Goal: Information Seeking & Learning: Understand process/instructions

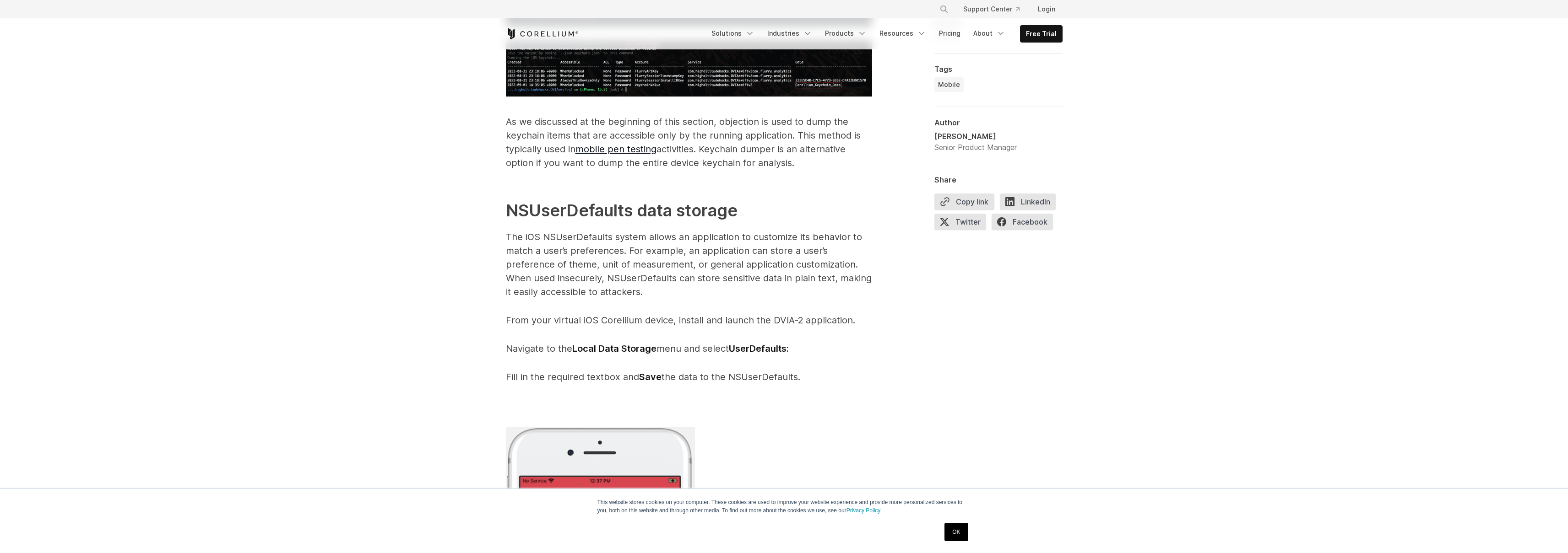
scroll to position [2006, 0]
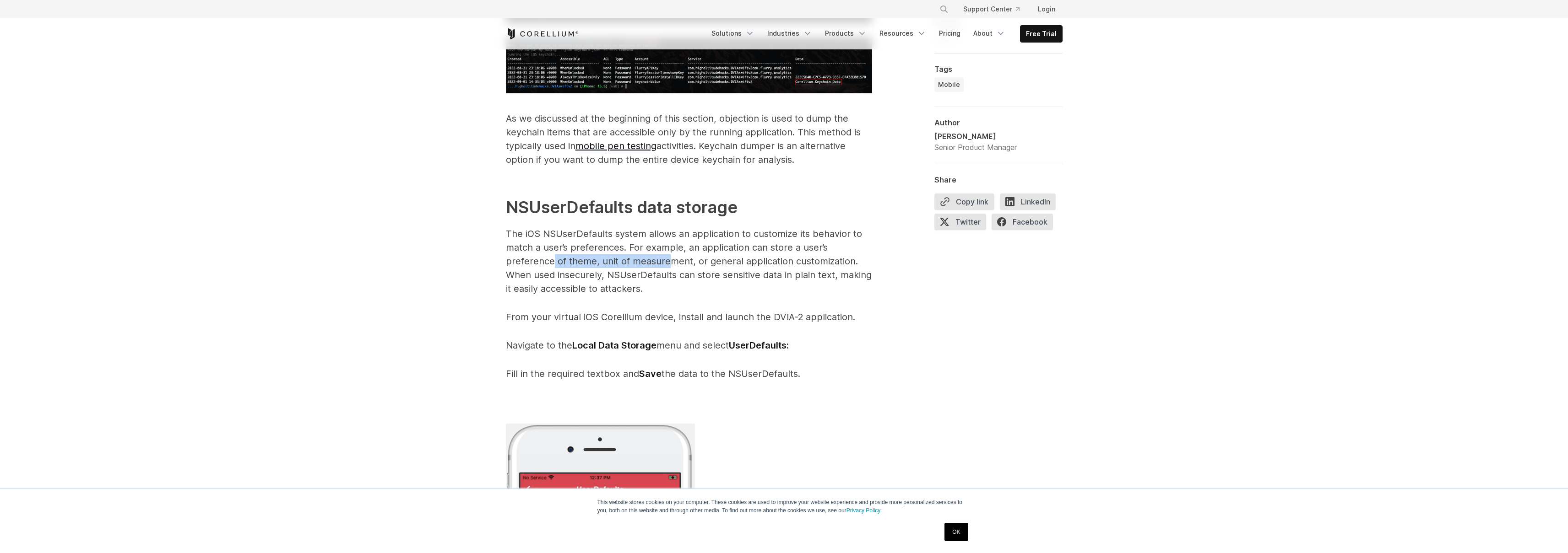
drag, startPoint x: 552, startPoint y: 275, endPoint x: 670, endPoint y: 271, distance: 118.1
click at [669, 271] on p "The iOS NSUserDefaults system allows an application to customize its behavior t…" at bounding box center [689, 261] width 366 height 68
click at [670, 271] on p "The iOS NSUserDefaults system allows an application to customize its behavior t…" at bounding box center [689, 261] width 366 height 68
drag, startPoint x: 565, startPoint y: 286, endPoint x: 781, endPoint y: 292, distance: 216.1
click at [781, 292] on p "The iOS NSUserDefaults system allows an application to customize its behavior t…" at bounding box center [689, 261] width 366 height 68
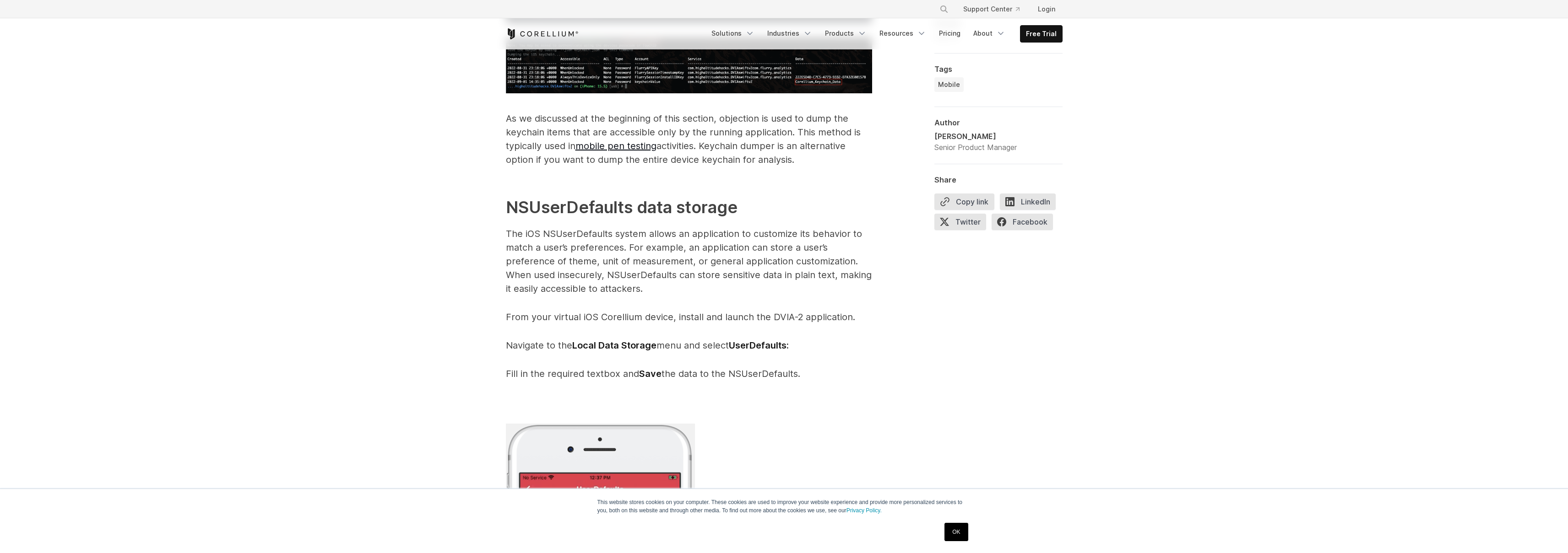
click at [739, 296] on p "The iOS NSUserDefaults system allows an application to customize its behavior t…" at bounding box center [689, 261] width 366 height 68
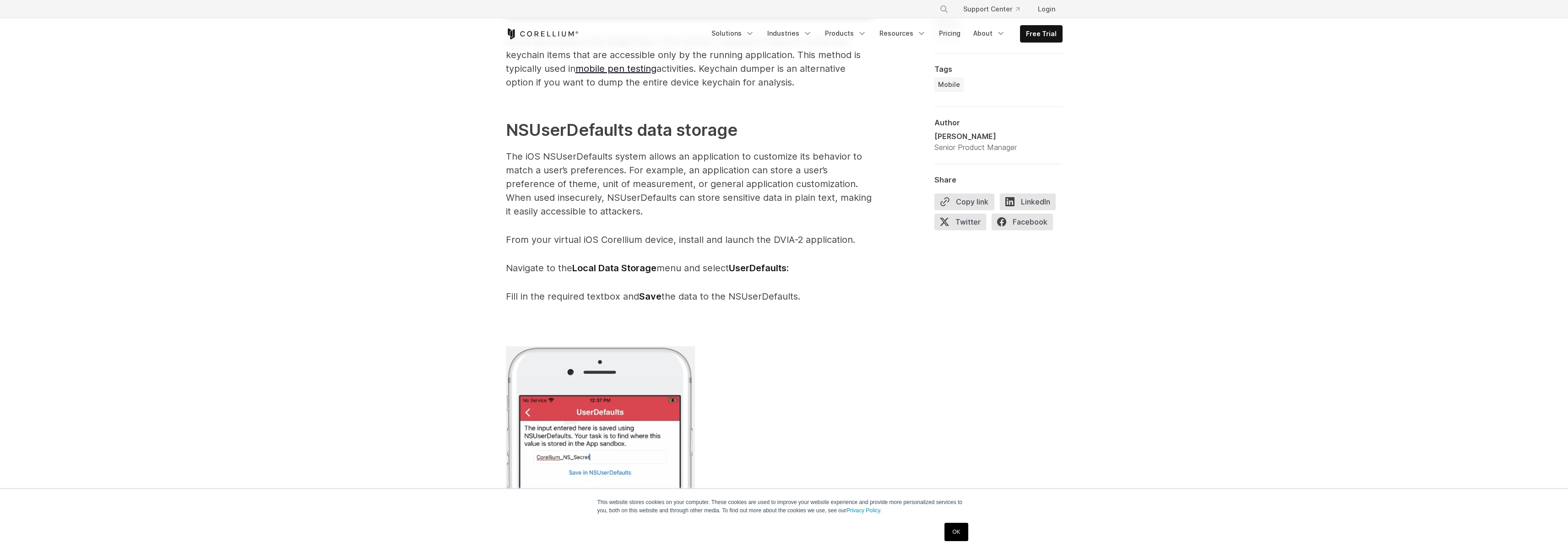
scroll to position [2085, 0]
drag, startPoint x: 850, startPoint y: 255, endPoint x: 716, endPoint y: 253, distance: 134.0
click at [716, 245] on p "From your virtual iOS Corellium device, install and launch the DVIA-2 applicati…" at bounding box center [689, 238] width 366 height 14
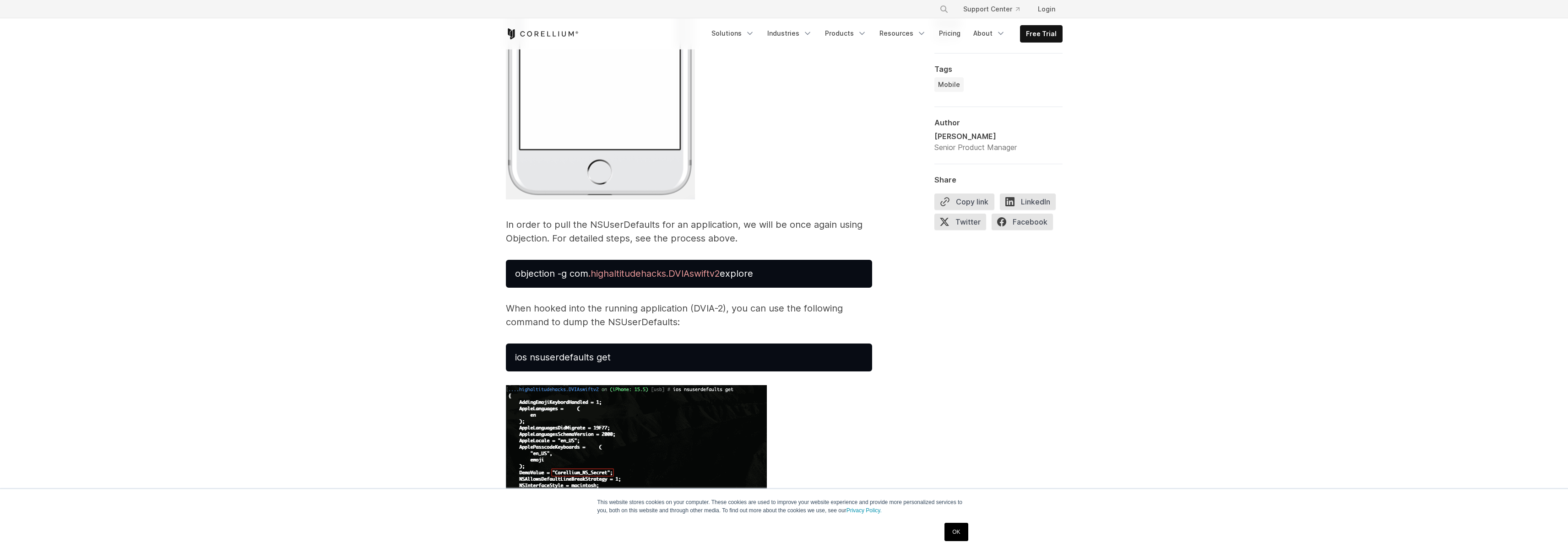
scroll to position [2645, 0]
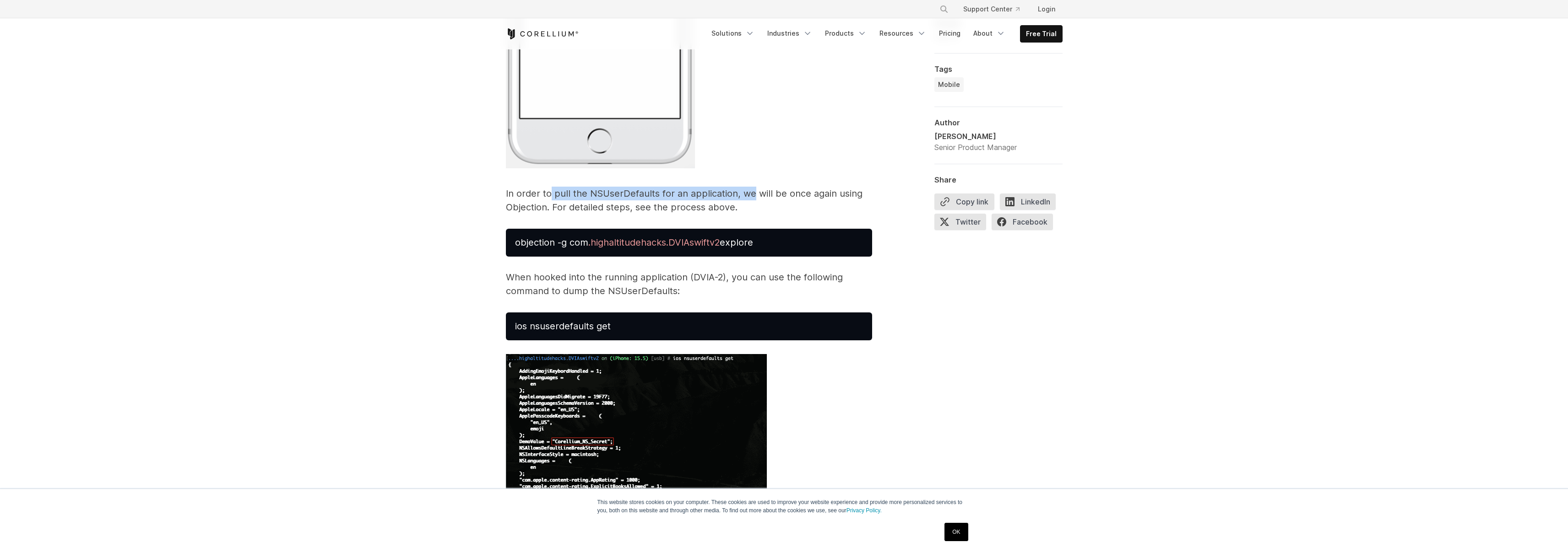
drag, startPoint x: 584, startPoint y: 208, endPoint x: 757, endPoint y: 212, distance: 173.0
click at [757, 212] on p "In order to pull the NSUserDefaults for an application, we will be once again u…" at bounding box center [689, 200] width 366 height 28
click at [759, 211] on p "In order to pull the NSUserDefaults for an application, we will be once again u…" at bounding box center [689, 200] width 366 height 28
drag, startPoint x: 743, startPoint y: 223, endPoint x: 649, endPoint y: 208, distance: 95.2
click at [651, 209] on p "In order to pull the NSUserDefaults for an application, we will be once again u…" at bounding box center [689, 200] width 366 height 28
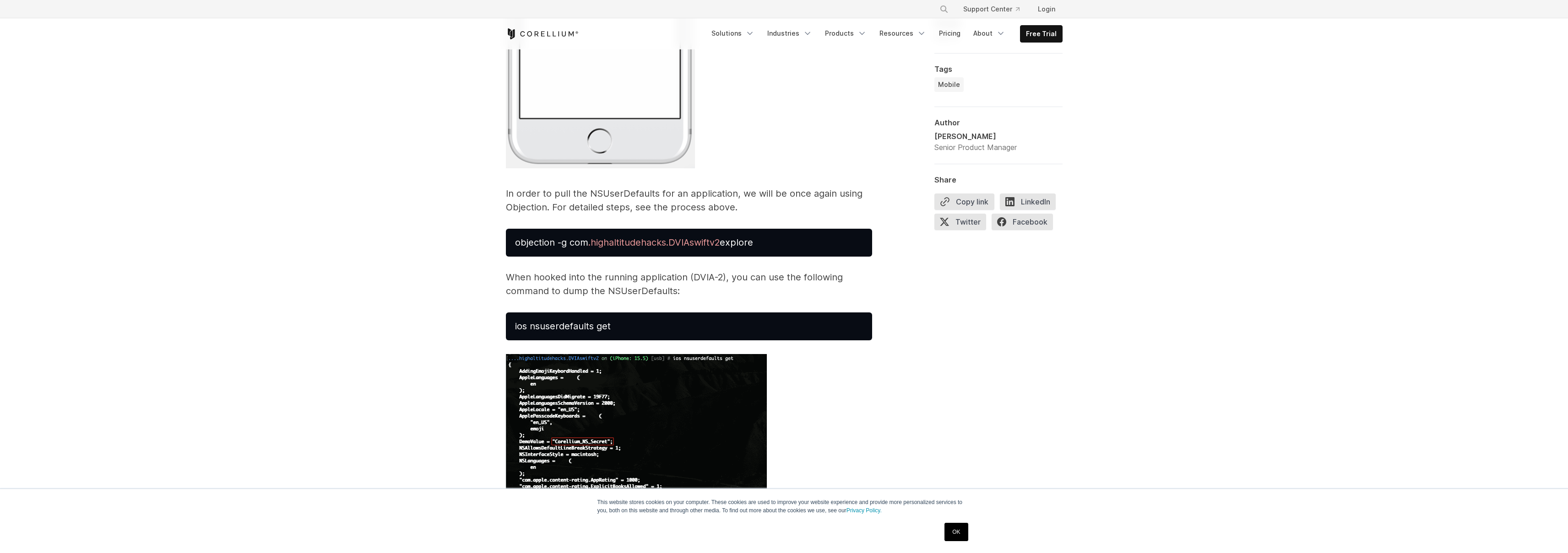
click at [649, 208] on p "In order to pull the NSUserDefaults for an application, we will be once again u…" at bounding box center [689, 200] width 366 height 28
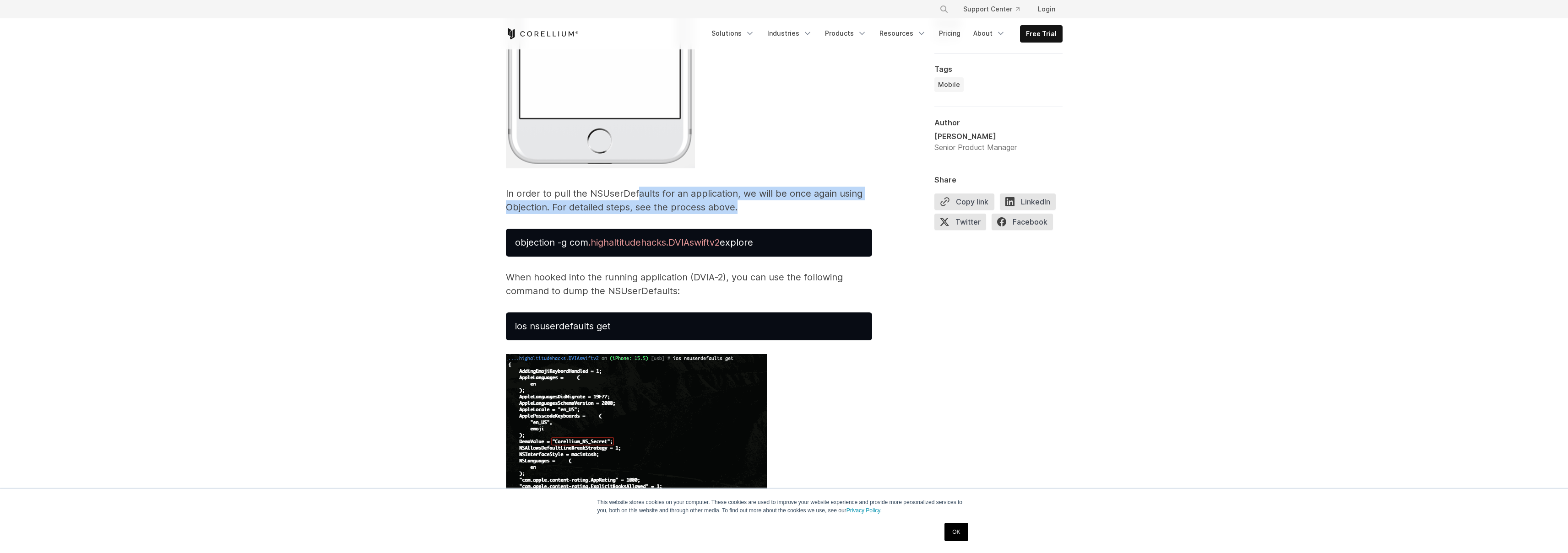
drag, startPoint x: 739, startPoint y: 221, endPoint x: 636, endPoint y: 211, distance: 103.5
click at [636, 211] on p "In order to pull the NSUserDefaults for an application, we will be once again u…" at bounding box center [689, 200] width 366 height 28
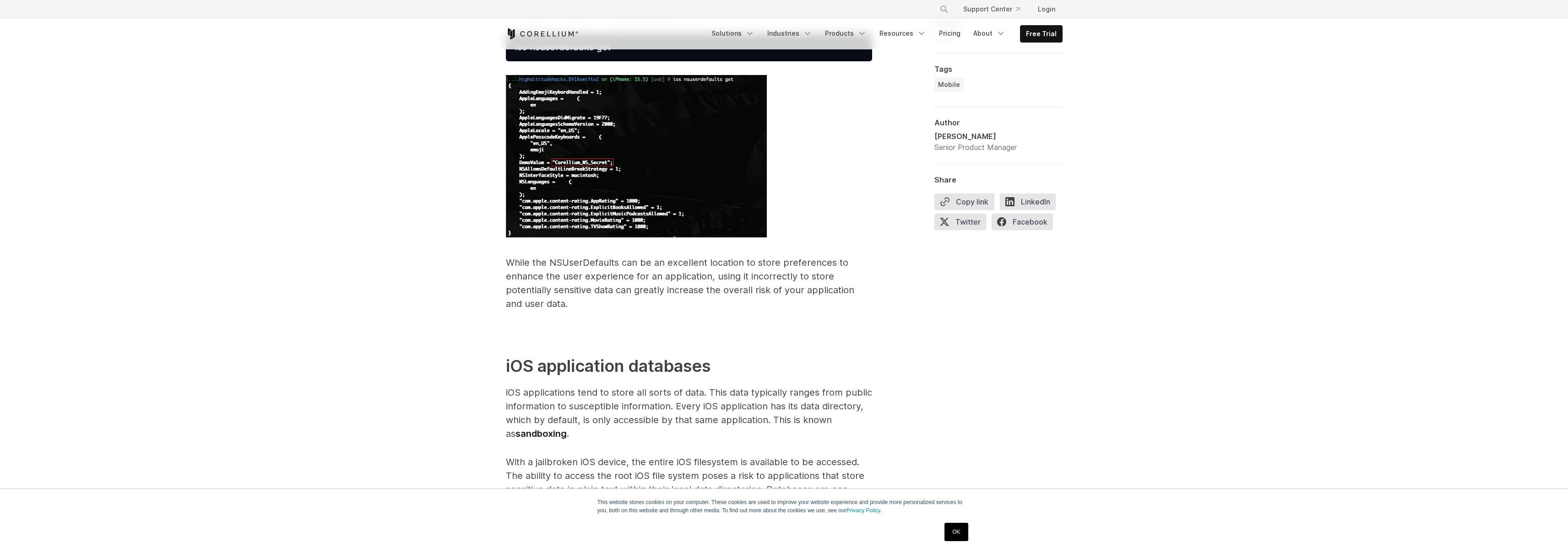
scroll to position [527, 0]
